Goal: Task Accomplishment & Management: Complete application form

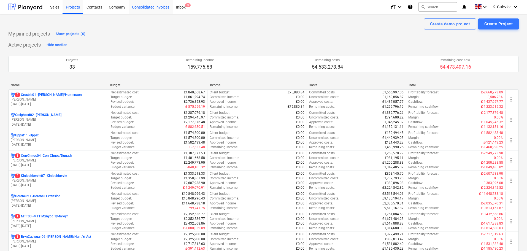
click at [141, 9] on div "Consolidated Invoices" at bounding box center [151, 7] width 44 height 14
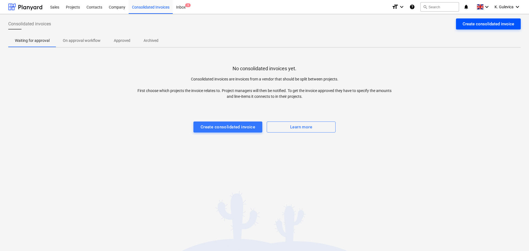
click at [485, 25] on div "Create consolidated invoice" at bounding box center [487, 23] width 51 height 7
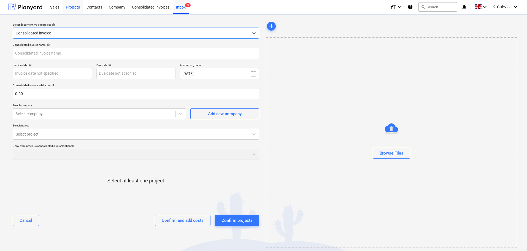
type input "Invoice 8849.pdf"
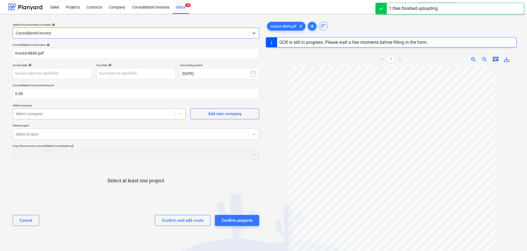
click at [35, 113] on div at bounding box center [94, 114] width 157 height 6
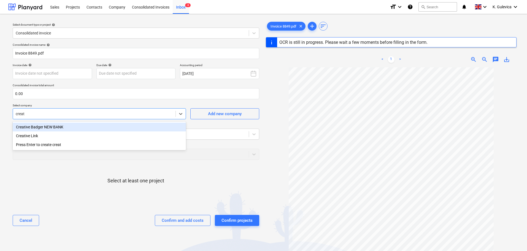
type input "creati"
click at [29, 134] on div "Creative Link" at bounding box center [99, 135] width 173 height 9
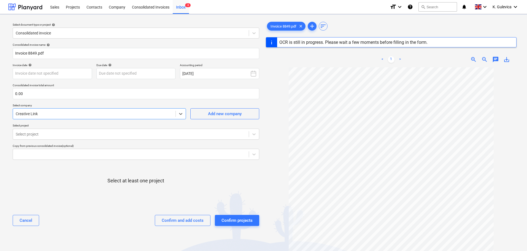
type input "8849"
type input "[DATE]"
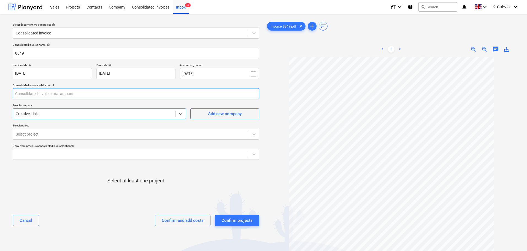
click at [28, 95] on input "text" at bounding box center [136, 93] width 246 height 11
type input "700.00"
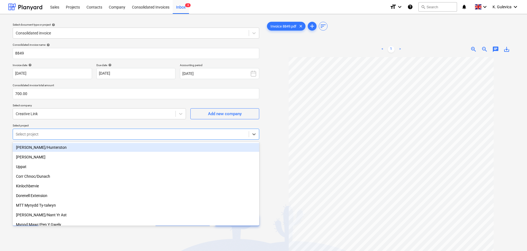
click at [42, 135] on div at bounding box center [131, 134] width 230 height 6
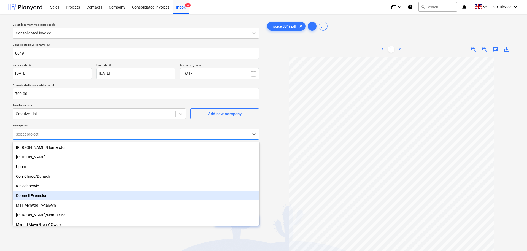
click at [34, 195] on div "Dorenell Extension" at bounding box center [136, 195] width 246 height 9
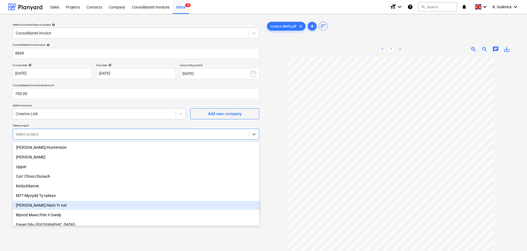
click at [49, 205] on div "[PERSON_NAME]/Nant Yr Ast" at bounding box center [136, 205] width 246 height 9
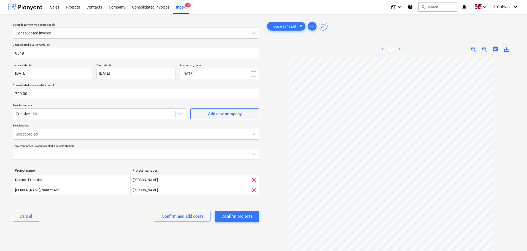
click at [105, 124] on p "Select project" at bounding box center [136, 126] width 246 height 5
click at [195, 216] on div "Confirm and add costs" at bounding box center [183, 216] width 42 height 7
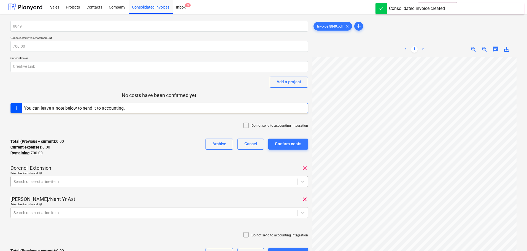
click at [102, 179] on body "Sales Projects Contacts Company Consolidated Invoices Inbox 3 format_size keybo…" at bounding box center [263, 125] width 527 height 251
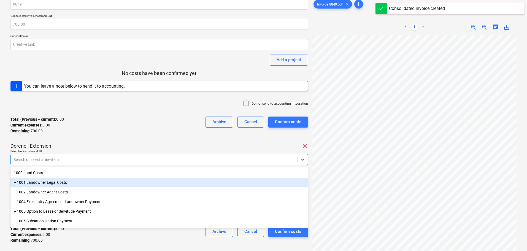
scroll to position [24, 0]
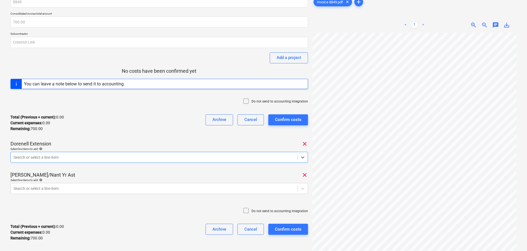
click at [123, 154] on div "Search or select a line-item" at bounding box center [154, 157] width 287 height 8
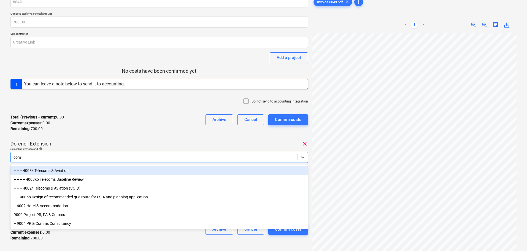
type input "comm"
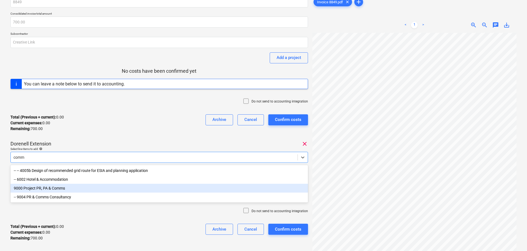
click at [53, 190] on div "9000 Project PR, PA & Comms" at bounding box center [158, 188] width 297 height 9
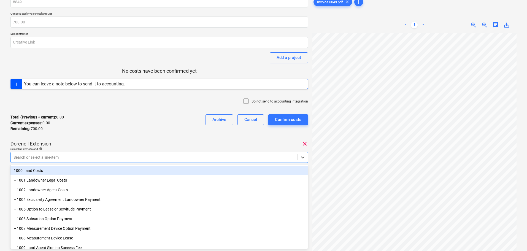
click at [115, 130] on div "Total (Previous + current) : 0.00 Current expenses : 0.00 Remaining : 700.00 Ar…" at bounding box center [158, 123] width 297 height 26
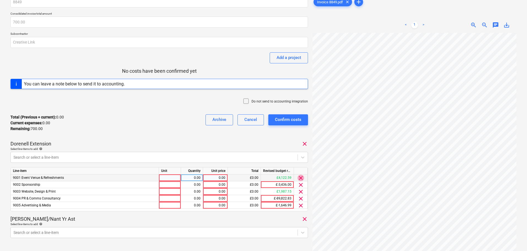
click at [302, 175] on span "clear" at bounding box center [300, 178] width 7 height 7
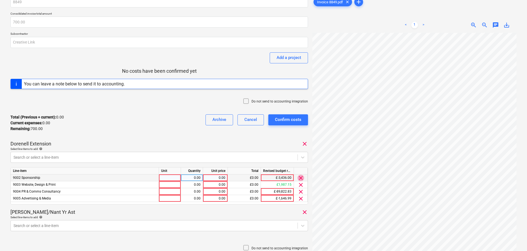
click at [302, 176] on span "clear" at bounding box center [300, 178] width 7 height 7
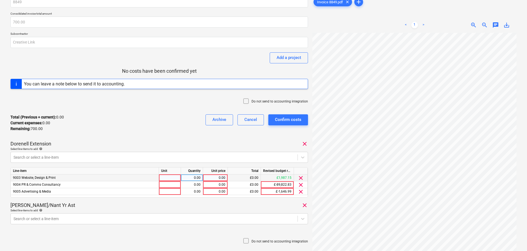
click at [302, 176] on span "clear" at bounding box center [300, 178] width 7 height 7
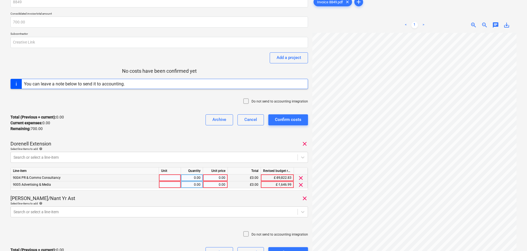
click at [301, 186] on span "clear" at bounding box center [300, 184] width 7 height 7
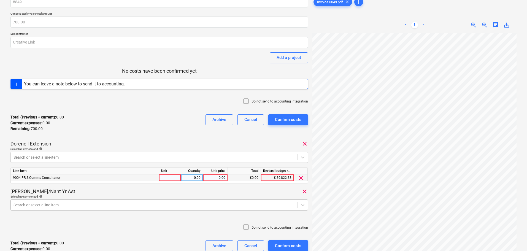
click at [57, 202] on body "Sales Projects Contacts Company Consolidated Invoices Inbox 3 format_size keybo…" at bounding box center [263, 101] width 527 height 251
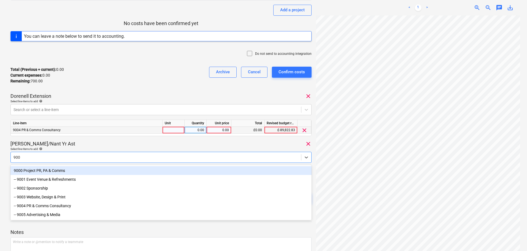
type input "9004"
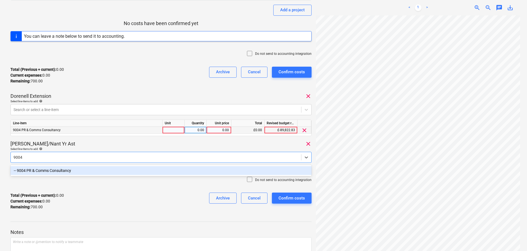
click at [67, 167] on div "-- 9004 PR & Comms Consultancy" at bounding box center [160, 170] width 301 height 9
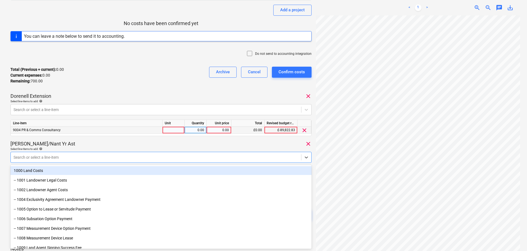
click at [133, 144] on div "[PERSON_NAME]/Nant Yr Ast clear" at bounding box center [160, 143] width 301 height 7
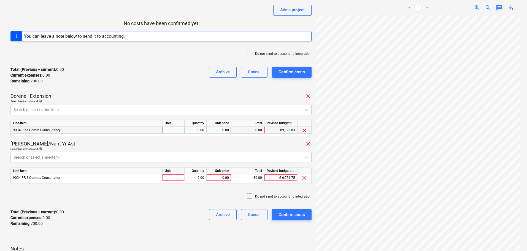
click at [219, 132] on div "0.00" at bounding box center [219, 130] width 20 height 7
type input "350"
click at [224, 179] on div "0.00" at bounding box center [219, 177] width 20 height 7
type input "350"
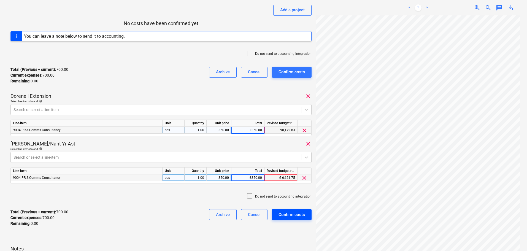
click at [296, 213] on div "Confirm costs" at bounding box center [291, 214] width 26 height 7
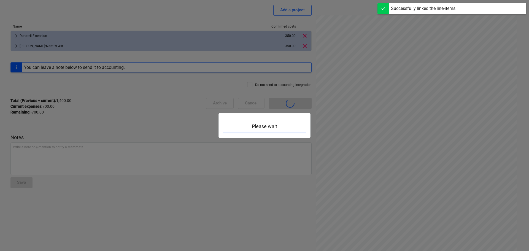
scroll to position [48, 0]
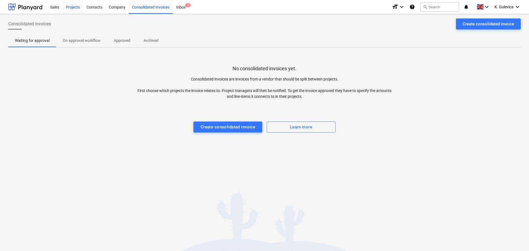
click at [70, 7] on div "Projects" at bounding box center [73, 7] width 21 height 14
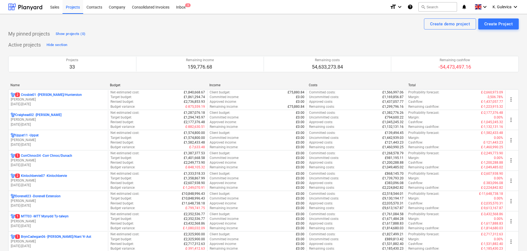
click at [56, 102] on p "[DATE] - [DATE]" at bounding box center [58, 104] width 95 height 5
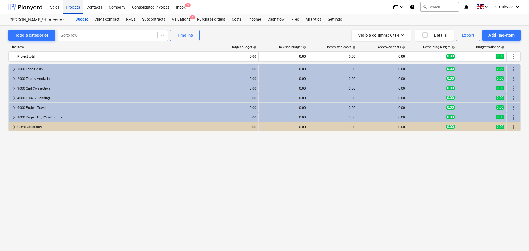
click at [74, 6] on div "Projects" at bounding box center [73, 7] width 21 height 14
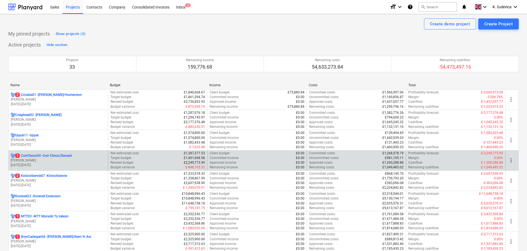
click at [44, 158] on p "1 CorrChnoc04 - Corr Chnoc/Dunach" at bounding box center [43, 155] width 57 height 5
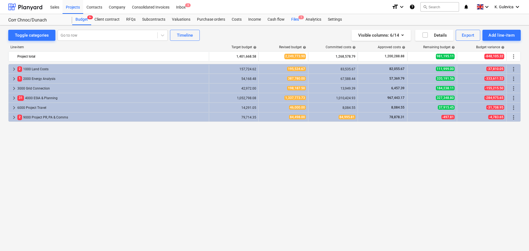
click at [292, 22] on div "Files 1" at bounding box center [295, 19] width 14 height 11
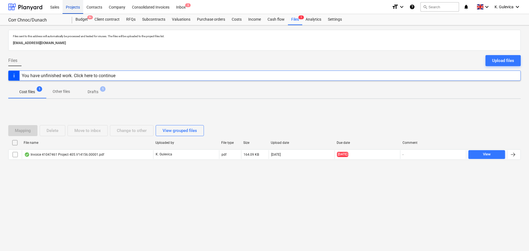
click at [72, 8] on div "Projects" at bounding box center [73, 7] width 21 height 14
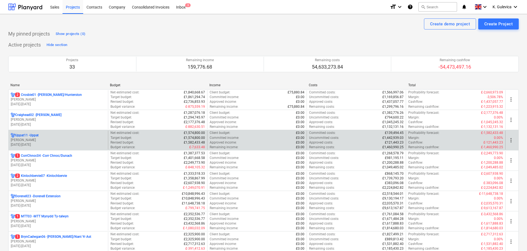
scroll to position [28, 0]
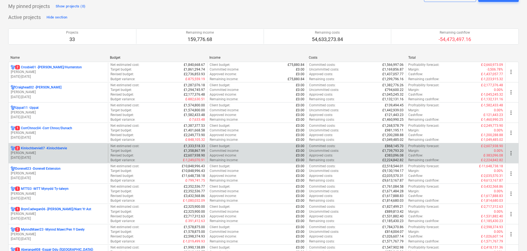
click at [75, 151] on p "[PERSON_NAME]" at bounding box center [58, 153] width 95 height 5
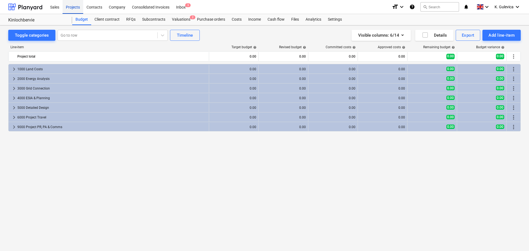
click at [71, 5] on div "Projects" at bounding box center [73, 7] width 21 height 14
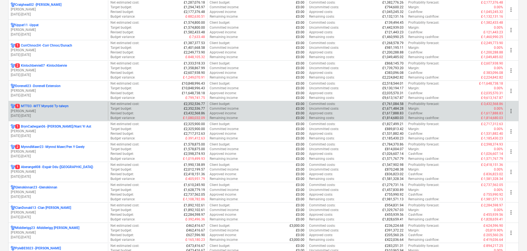
click at [54, 113] on p "[PERSON_NAME]" at bounding box center [58, 111] width 95 height 5
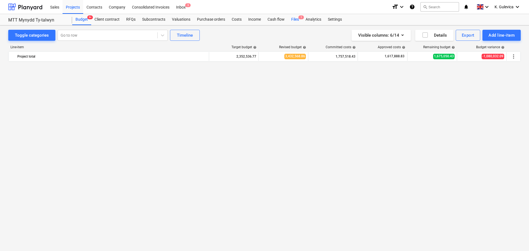
click at [293, 19] on div "Files 1" at bounding box center [295, 19] width 14 height 11
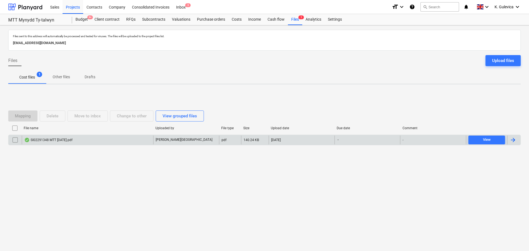
click at [114, 141] on div "SI02291348 MTT [DATE].pdf" at bounding box center [87, 139] width 131 height 9
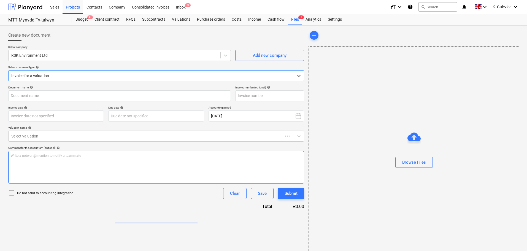
type input "SI02291348"
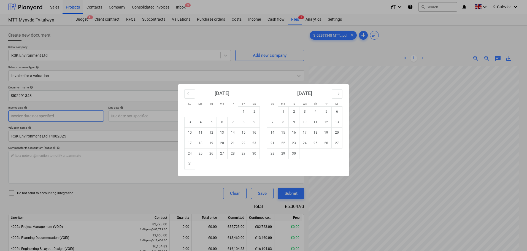
click at [87, 118] on body "Sales Projects Contacts Company Consolidated Invoices Inbox 3 format_size keybo…" at bounding box center [263, 125] width 527 height 251
click at [234, 143] on td "21" at bounding box center [232, 143] width 11 height 10
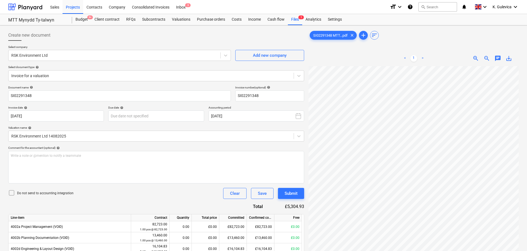
type input "[DATE]"
click at [164, 116] on body "Sales Projects Contacts Company Consolidated Invoices Inbox 3 format_size keybo…" at bounding box center [263, 125] width 527 height 251
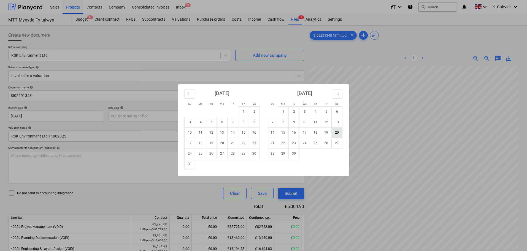
click at [334, 131] on td "20" at bounding box center [337, 132] width 11 height 10
type input "[DATE]"
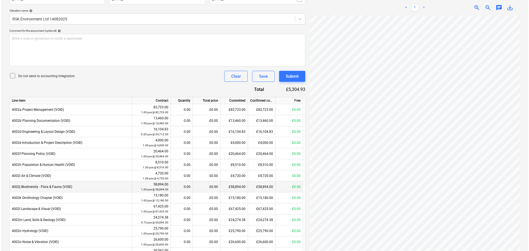
scroll to position [165, 0]
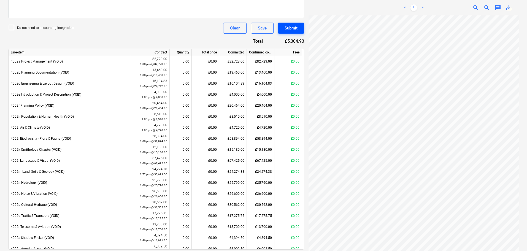
click at [291, 29] on div "Submit" at bounding box center [290, 28] width 13 height 7
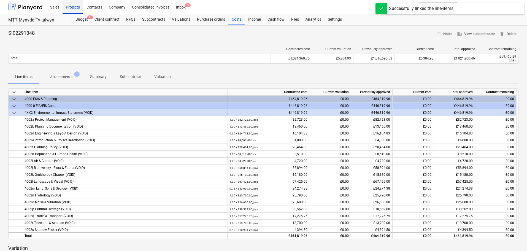
click at [78, 4] on div "Projects" at bounding box center [73, 7] width 21 height 14
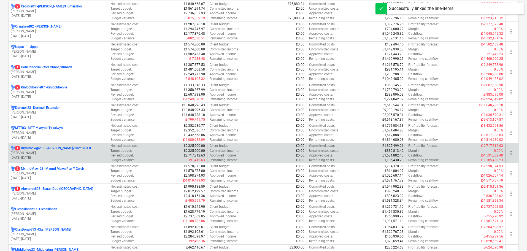
scroll to position [110, 0]
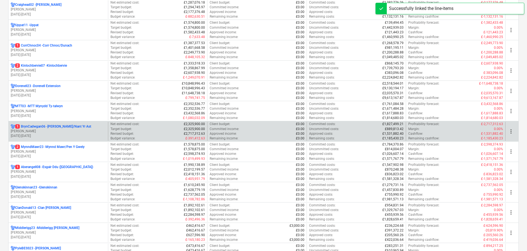
click at [62, 134] on p "[DATE] - [DATE]" at bounding box center [58, 136] width 95 height 5
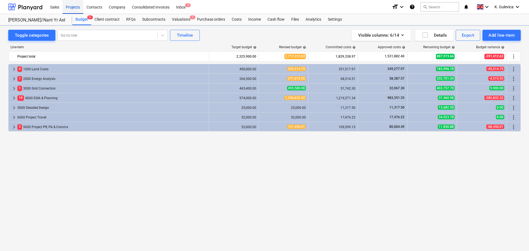
click at [70, 5] on div "Projects" at bounding box center [73, 7] width 21 height 14
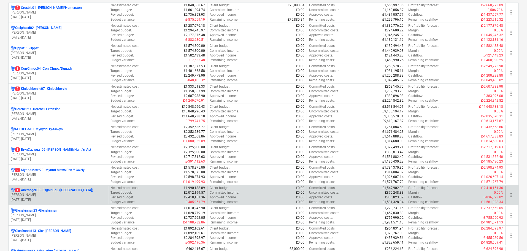
scroll to position [138, 0]
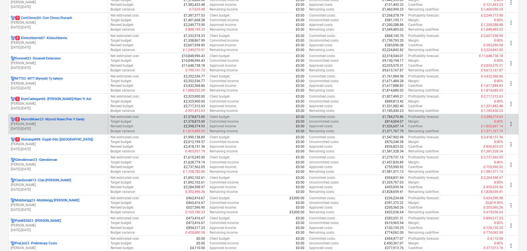
click at [45, 122] on p "[PERSON_NAME]" at bounding box center [58, 124] width 95 height 5
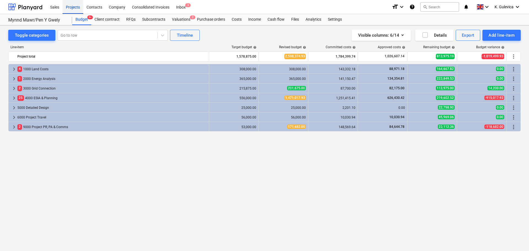
click at [74, 6] on div "Projects" at bounding box center [73, 7] width 21 height 14
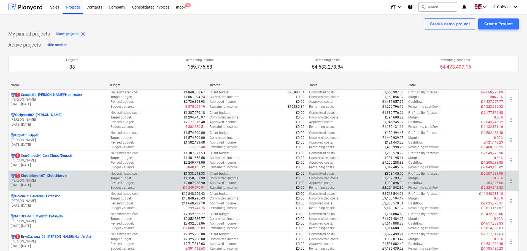
scroll to position [165, 0]
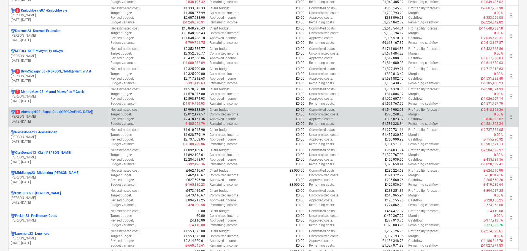
click at [53, 118] on p "[PERSON_NAME]" at bounding box center [58, 116] width 95 height 5
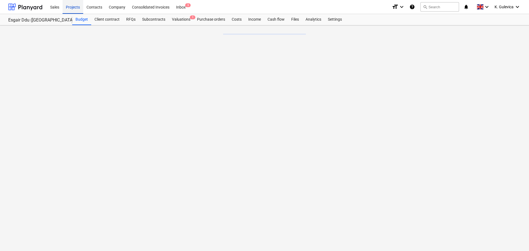
click at [75, 6] on div "Projects" at bounding box center [73, 7] width 21 height 14
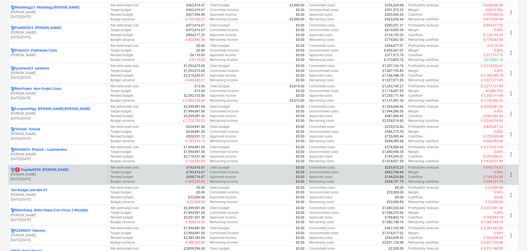
click at [67, 174] on p "[PERSON_NAME]" at bounding box center [58, 174] width 95 height 5
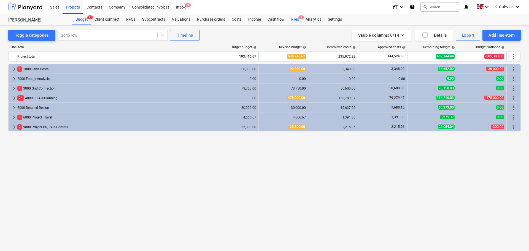
click at [292, 21] on div "Files 1" at bounding box center [295, 19] width 14 height 11
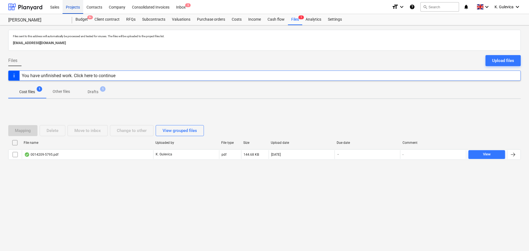
click at [69, 6] on div "Projects" at bounding box center [73, 7] width 21 height 14
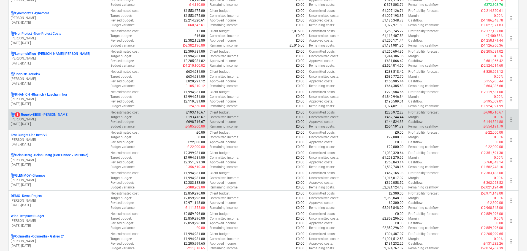
click at [24, 124] on p "[DATE] - [DATE]" at bounding box center [58, 124] width 95 height 5
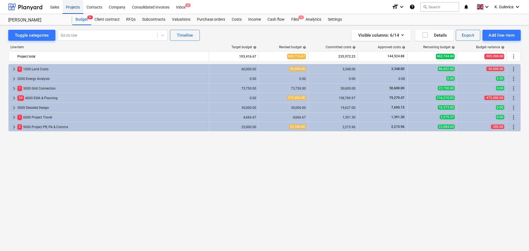
click at [72, 7] on div "Projects" at bounding box center [73, 7] width 21 height 14
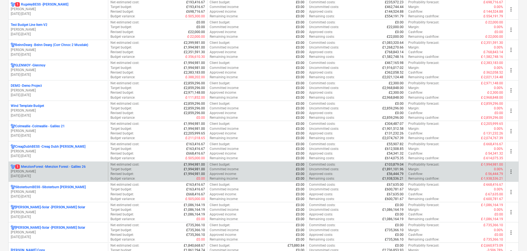
click at [62, 174] on p "[DATE] - [DATE]" at bounding box center [58, 176] width 95 height 5
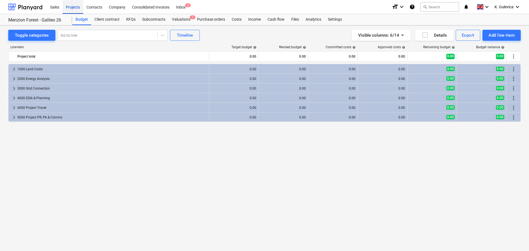
click at [78, 9] on div "Projects" at bounding box center [73, 7] width 21 height 14
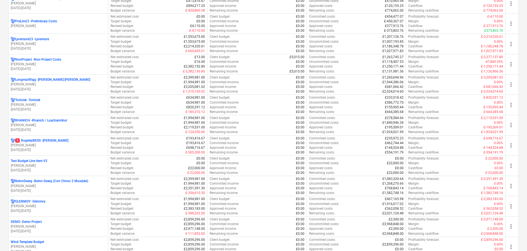
scroll to position [358, 0]
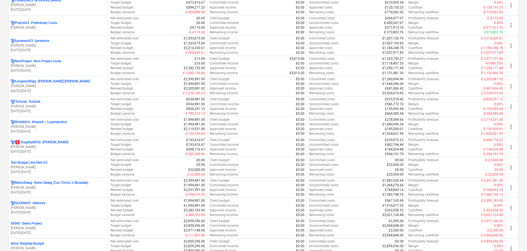
drag, startPoint x: 54, startPoint y: 64, endPoint x: 66, endPoint y: 71, distance: 13.7
click at [54, 65] on p "[PERSON_NAME]" at bounding box center [58, 66] width 95 height 5
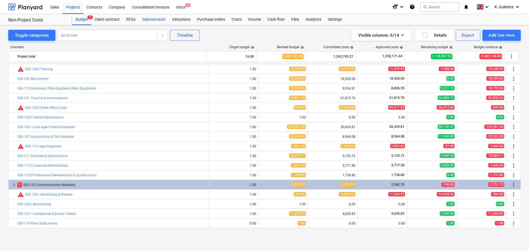
click at [155, 19] on div "Subcontracts" at bounding box center [154, 19] width 30 height 11
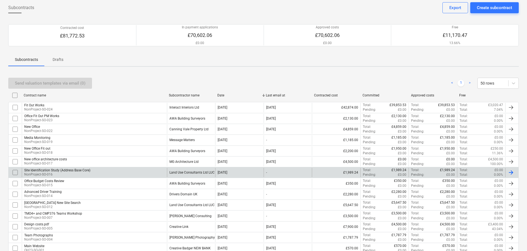
scroll to position [61, 0]
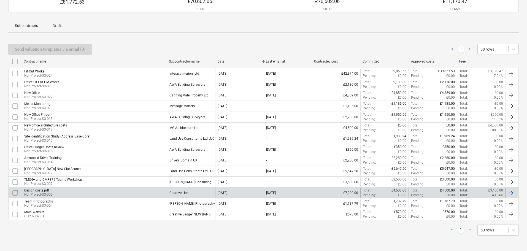
click at [189, 192] on div "Creative Link" at bounding box center [191, 192] width 48 height 9
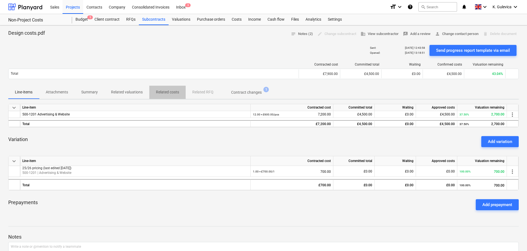
drag, startPoint x: 165, startPoint y: 90, endPoint x: 176, endPoint y: 103, distance: 17.0
click at [165, 90] on p "Related costs" at bounding box center [167, 92] width 23 height 6
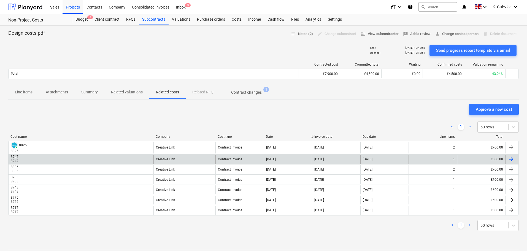
click at [14, 157] on div "8747" at bounding box center [15, 157] width 8 height 4
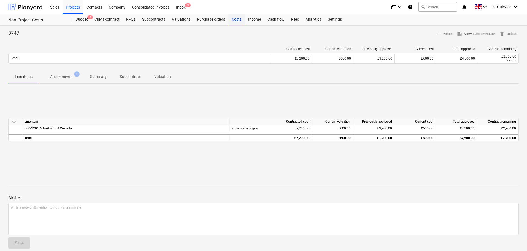
click at [239, 19] on div "Costs" at bounding box center [236, 19] width 17 height 11
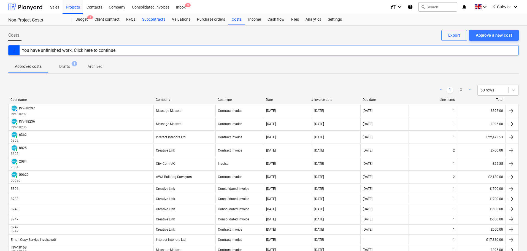
click at [154, 21] on div "Subcontracts" at bounding box center [154, 19] width 30 height 11
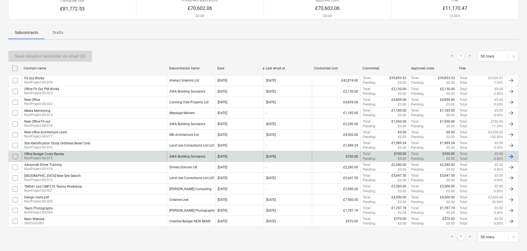
scroll to position [55, 0]
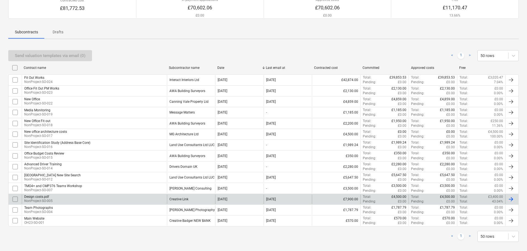
click at [188, 202] on div "Creative Link" at bounding box center [191, 198] width 48 height 9
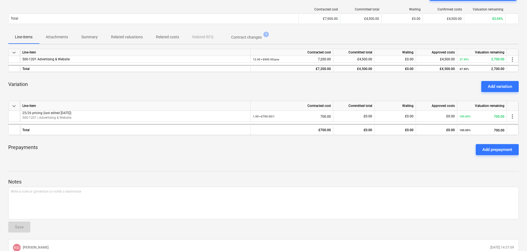
click at [162, 37] on p "Related costs" at bounding box center [167, 37] width 23 height 6
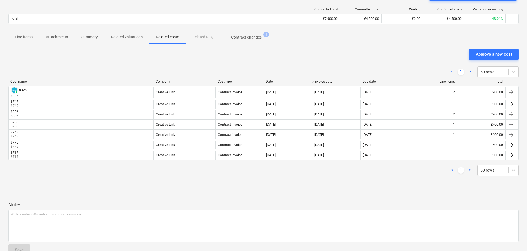
click at [22, 40] on span "Line-items" at bounding box center [23, 36] width 31 height 9
